Goal: Transaction & Acquisition: Purchase product/service

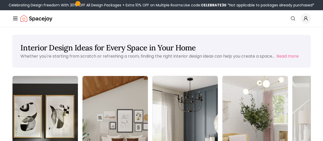
click at [0, 0] on link "Login" at bounding box center [0, 0] width 0 height 0
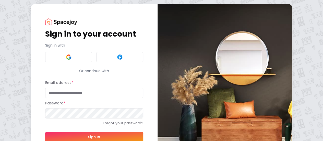
click at [45, 93] on input "Email address *" at bounding box center [94, 93] width 98 height 10
type input "**********"
click at [74, 135] on button "Sign In" at bounding box center [94, 137] width 98 height 10
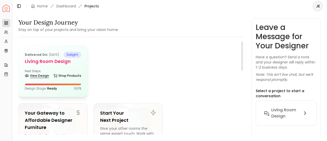
click at [41, 79] on link "View Design" at bounding box center [37, 75] width 24 height 7
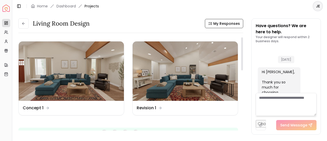
scroll to position [744, 0]
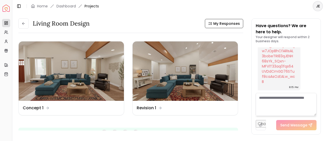
click at [104, 25] on div "Living Room Design My Responses" at bounding box center [130, 23] width 225 height 10
click at [25, 25] on icon at bounding box center [23, 23] width 4 height 4
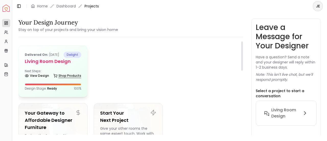
click at [76, 79] on link "Shop Products" at bounding box center [67, 75] width 28 height 7
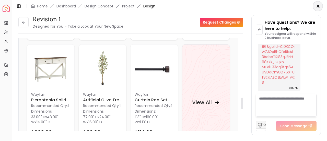
scroll to position [493, 0]
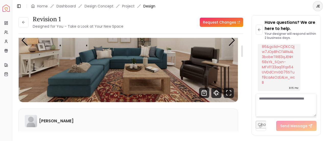
drag, startPoint x: 242, startPoint y: 66, endPoint x: 239, endPoint y: 50, distance: 16.1
click at [241, 50] on div at bounding box center [242, 50] width 2 height 11
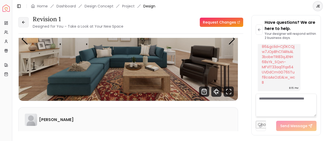
click at [23, 24] on icon at bounding box center [23, 22] width 4 height 4
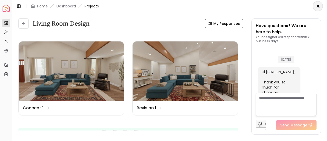
scroll to position [744, 0]
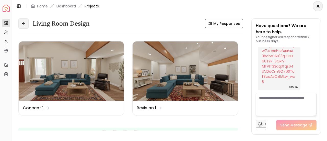
click at [28, 24] on button at bounding box center [23, 23] width 10 height 10
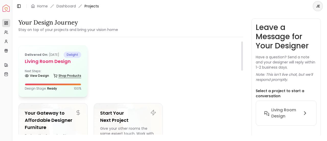
click at [73, 79] on link "Shop Products" at bounding box center [67, 75] width 28 height 7
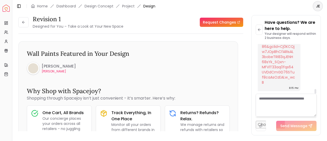
scroll to position [192, 0]
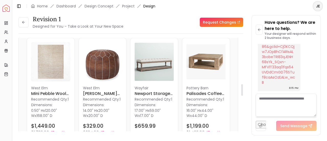
drag, startPoint x: 242, startPoint y: 66, endPoint x: 242, endPoint y: 89, distance: 22.5
click at [242, 89] on div at bounding box center [242, 89] width 2 height 11
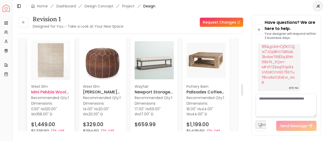
click at [49, 59] on img at bounding box center [50, 60] width 39 height 39
click at [53, 67] on img at bounding box center [50, 60] width 39 height 39
